Goal: Task Accomplishment & Management: Use online tool/utility

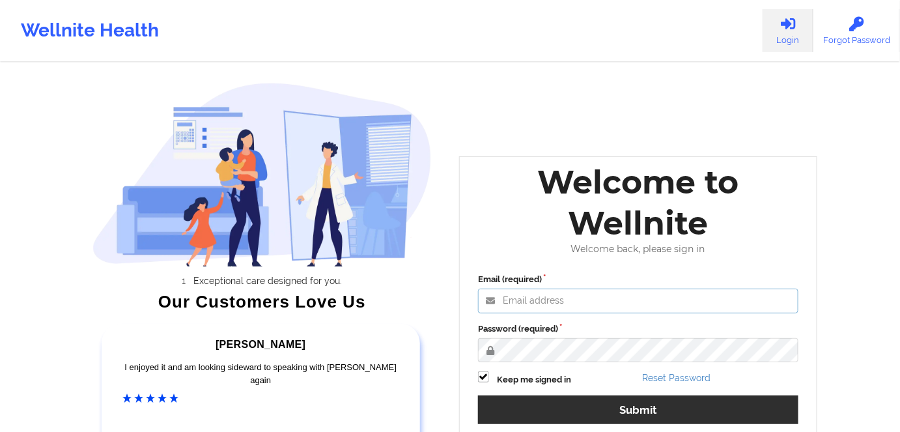
type input "[PERSON_NAME][EMAIL_ADDRESS][DOMAIN_NAME]"
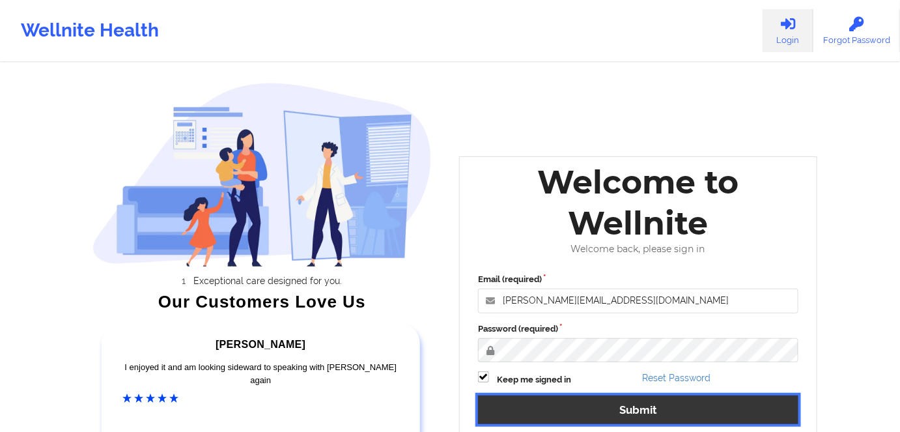
click at [743, 410] on button "Submit" at bounding box center [638, 409] width 320 height 28
